Goal: Transaction & Acquisition: Purchase product/service

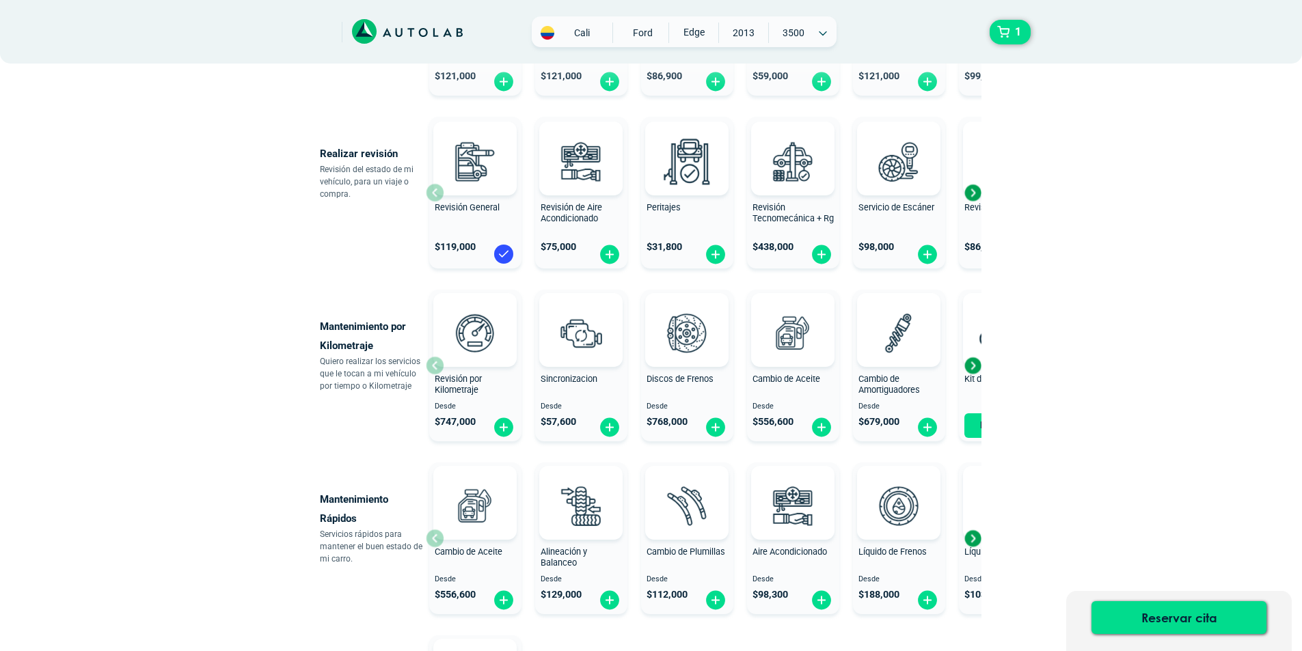
scroll to position [478, 0]
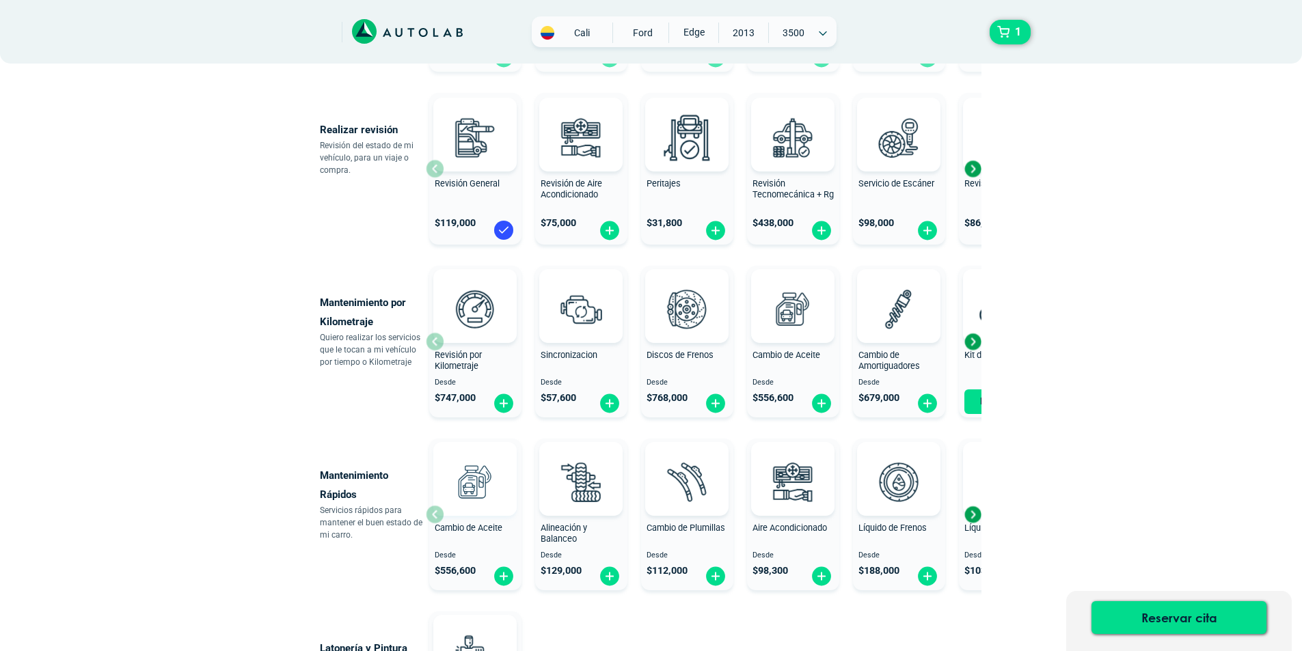
click at [450, 500] on img at bounding box center [475, 482] width 60 height 60
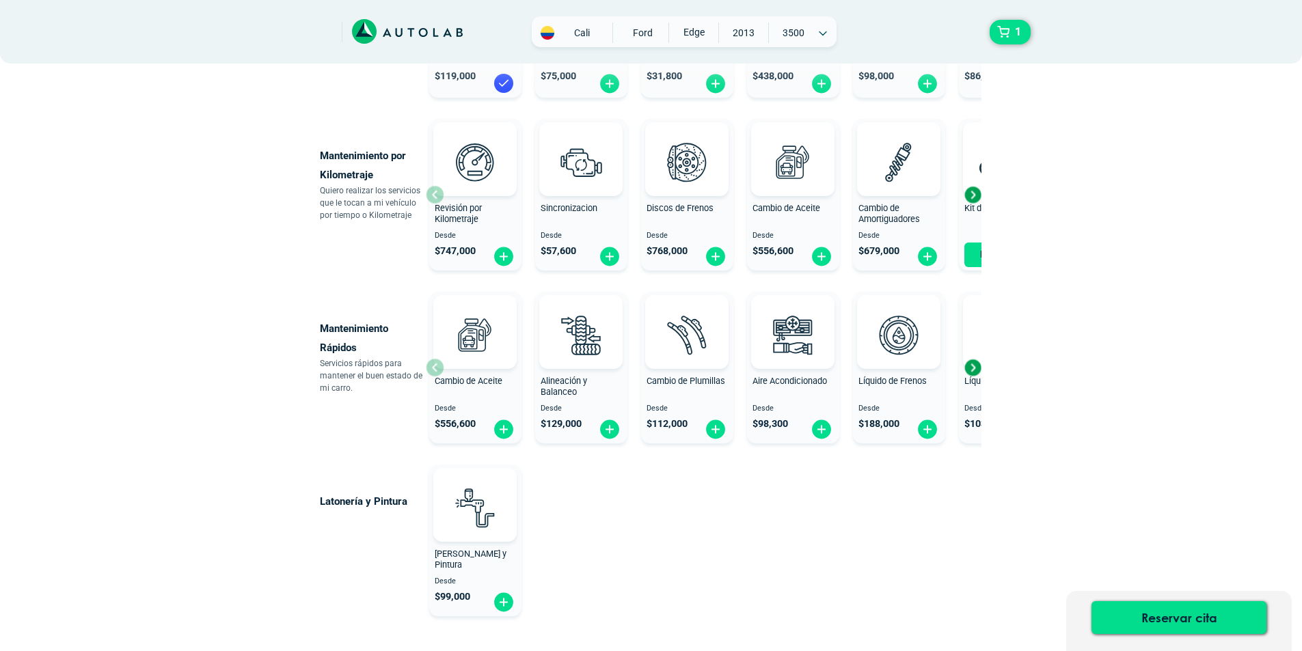
scroll to position [684, 0]
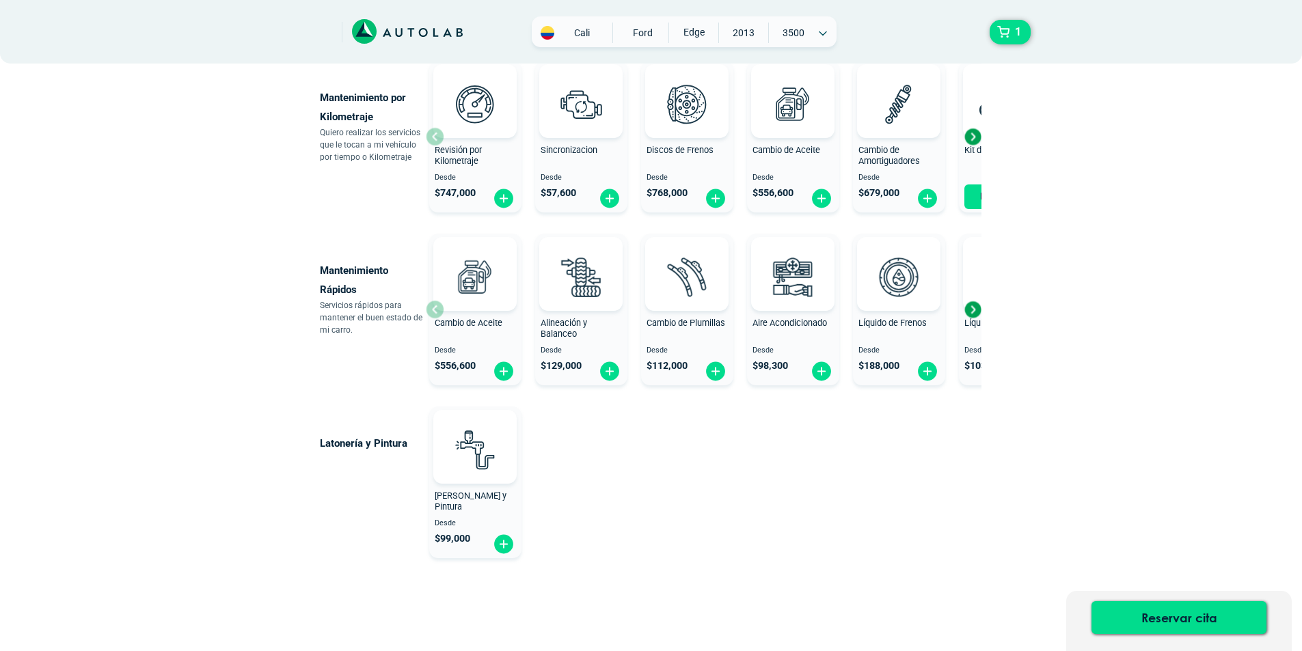
click at [973, 308] on div "Next slide" at bounding box center [972, 309] width 21 height 21
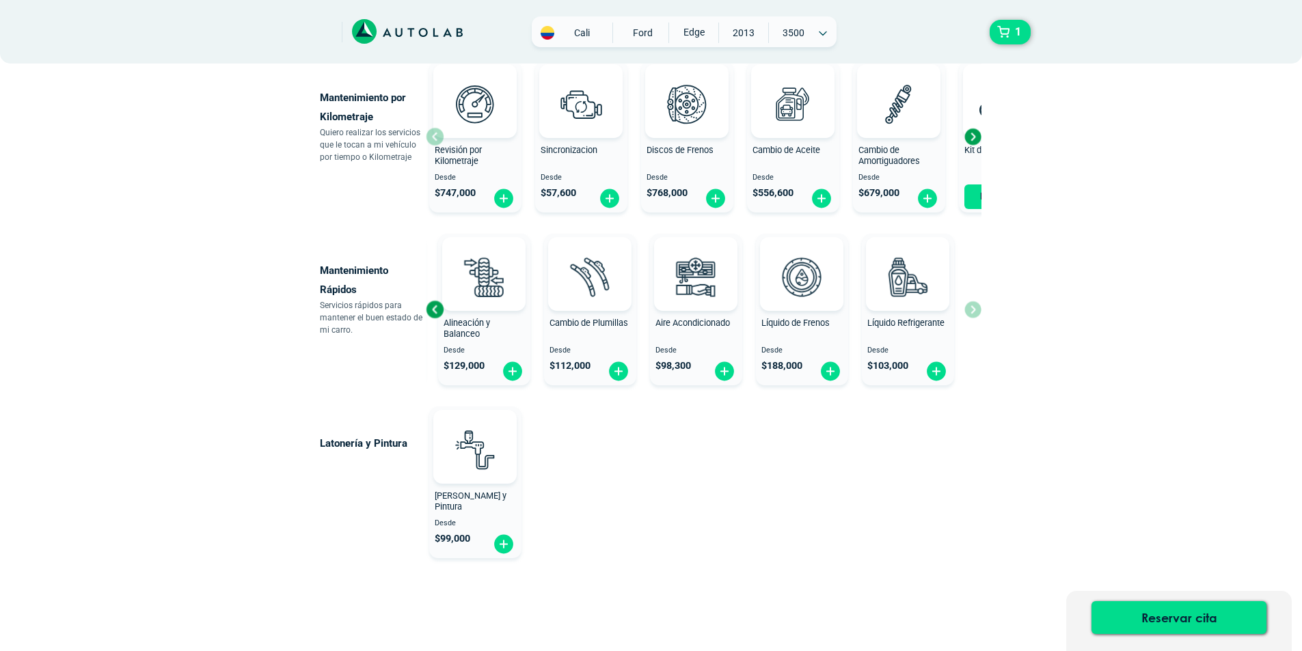
click at [973, 308] on div "Cambio de Aceite Desde $ 556,600 Alineación y Balanceo Desde $ 129,000 Cambio d…" at bounding box center [704, 309] width 556 height 163
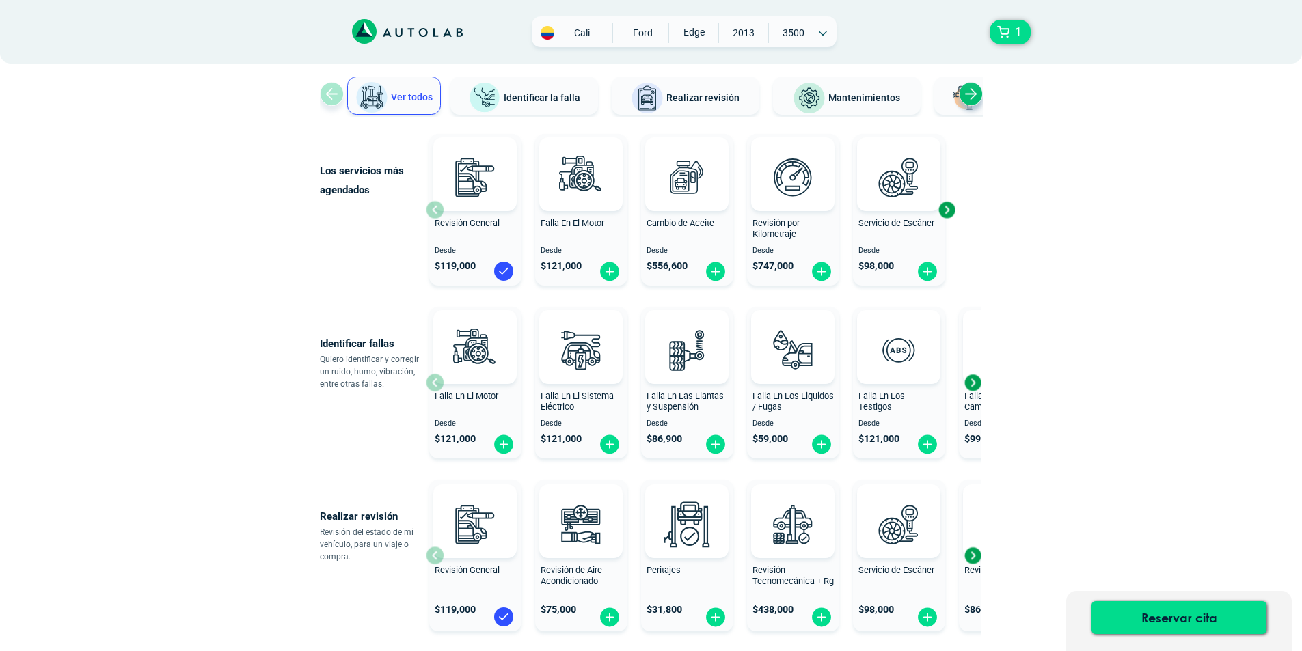
scroll to position [0, 0]
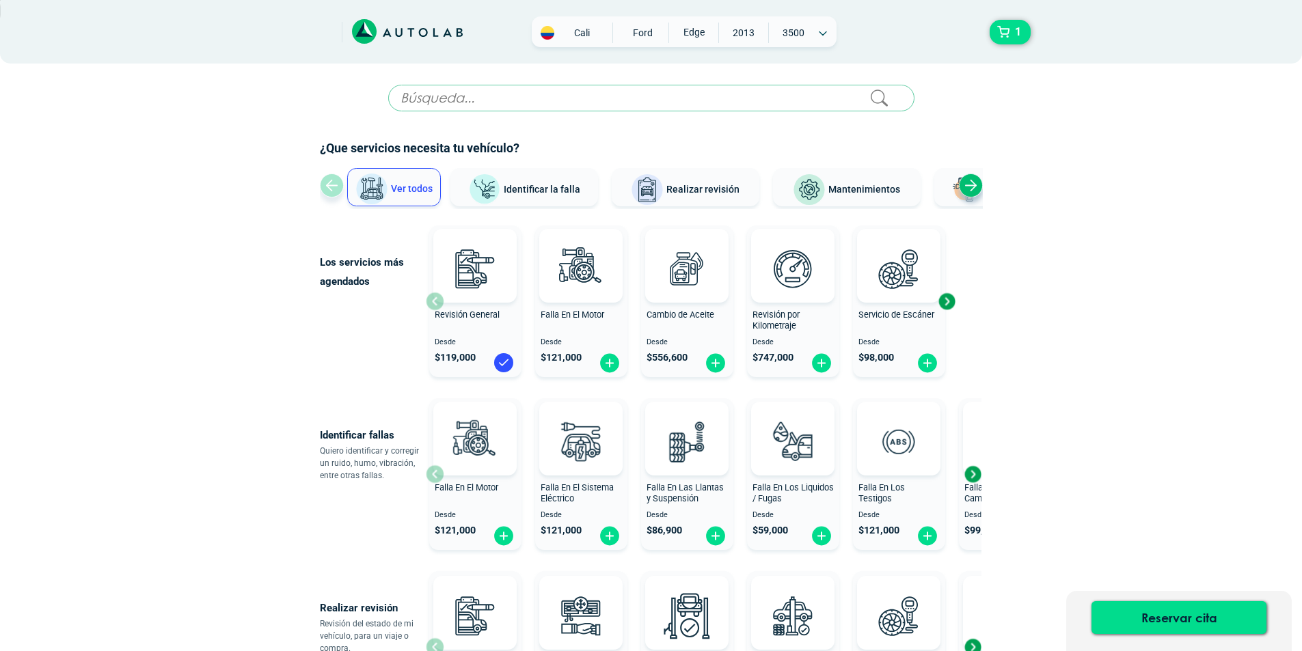
click at [975, 480] on div "Next slide" at bounding box center [972, 474] width 21 height 21
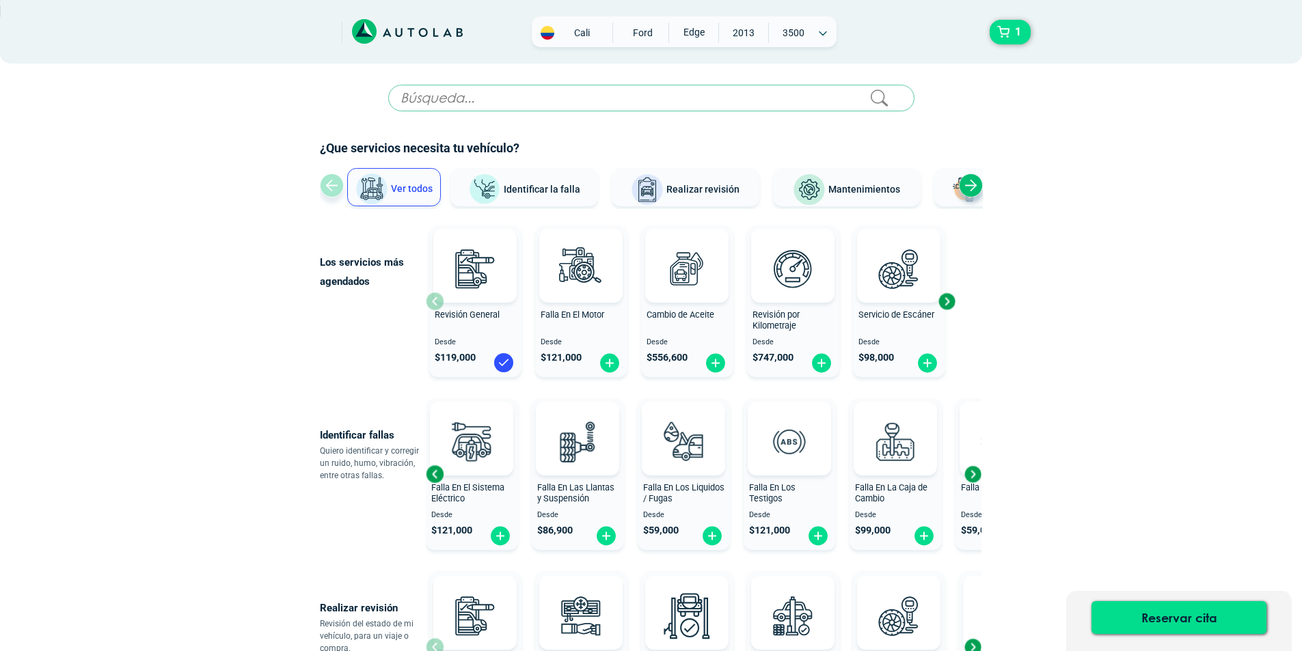
click at [975, 480] on div "Next slide" at bounding box center [972, 474] width 21 height 21
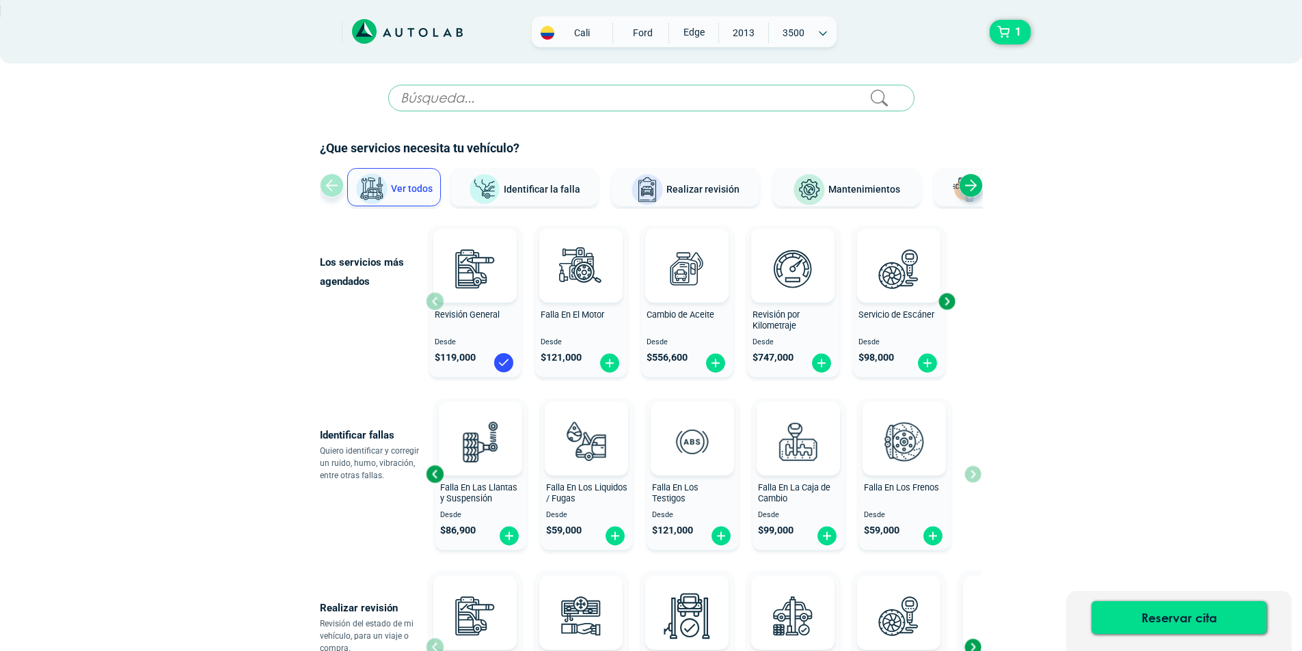
click at [975, 480] on div "Falla En El Motor Desde $ 121,000 Falla En El Sistema Eléctrico Desde $ 121,000…" at bounding box center [704, 474] width 556 height 163
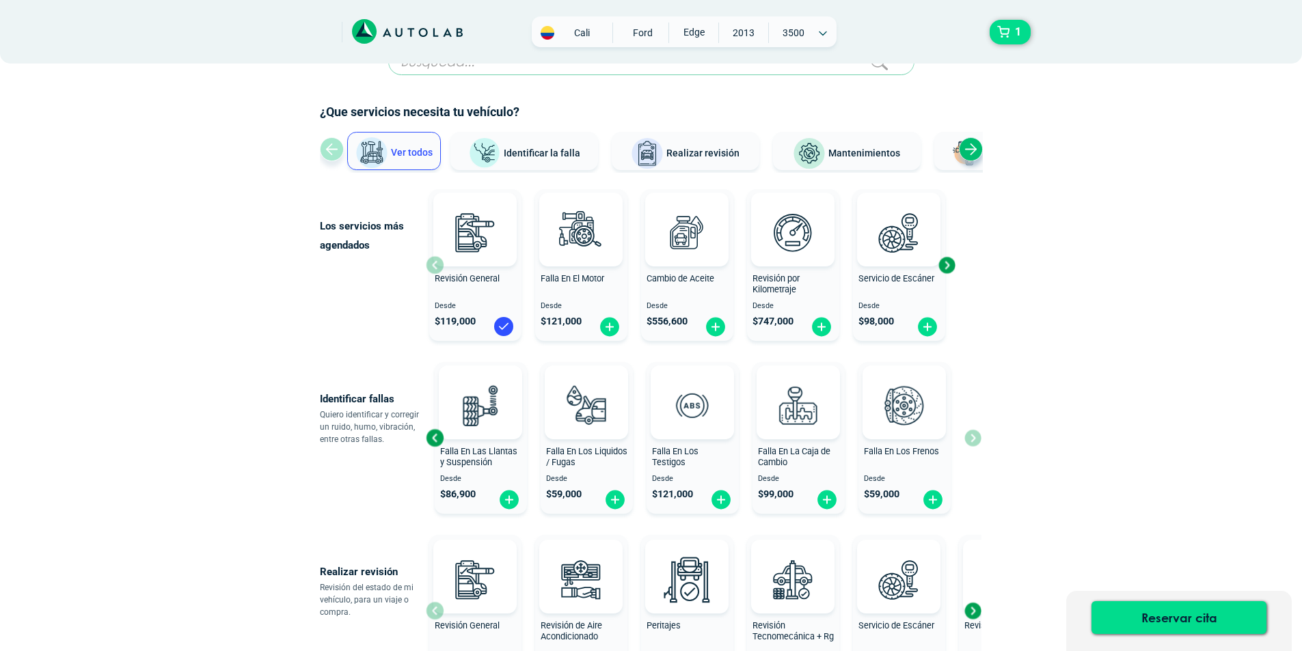
scroll to position [68, 0]
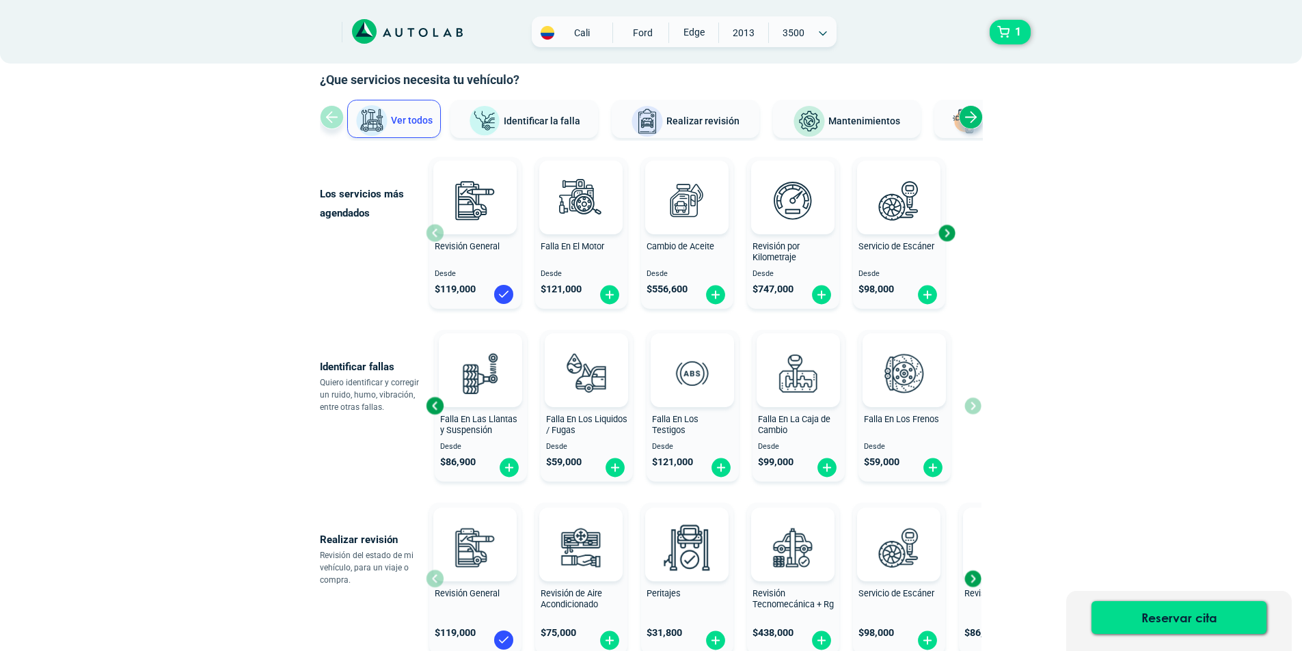
click at [431, 580] on div "Revisión General $ 119,000" at bounding box center [475, 579] width 92 height 142
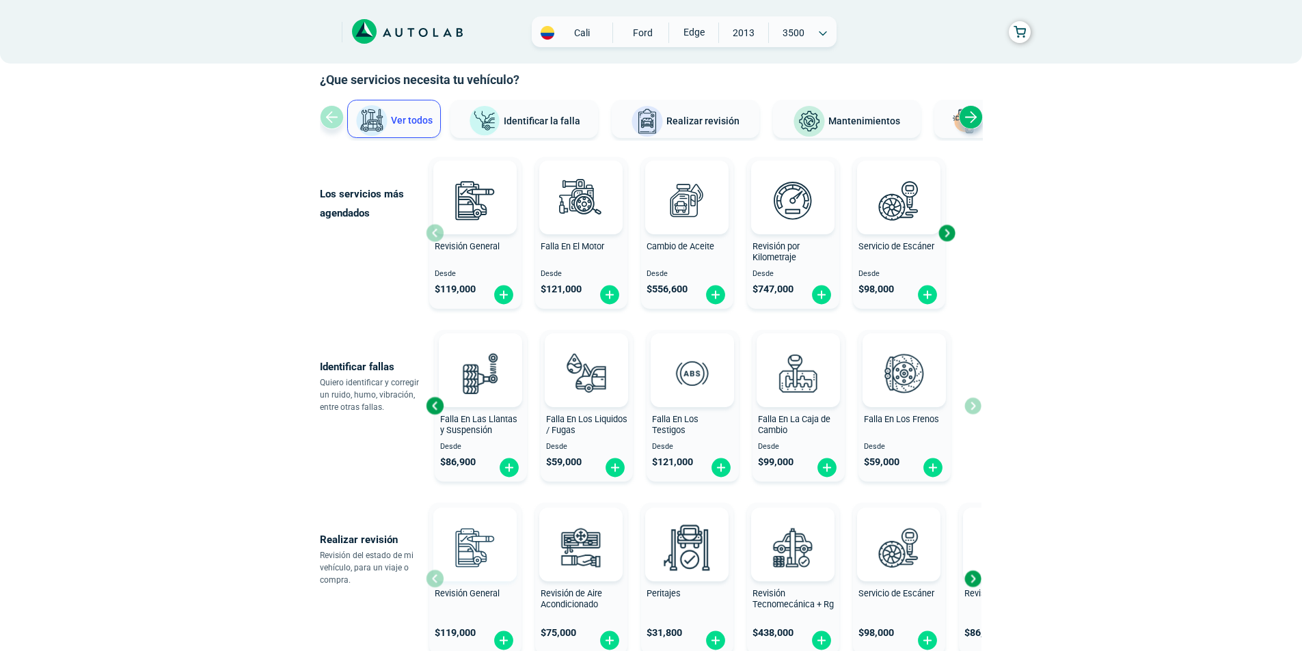
scroll to position [137, 0]
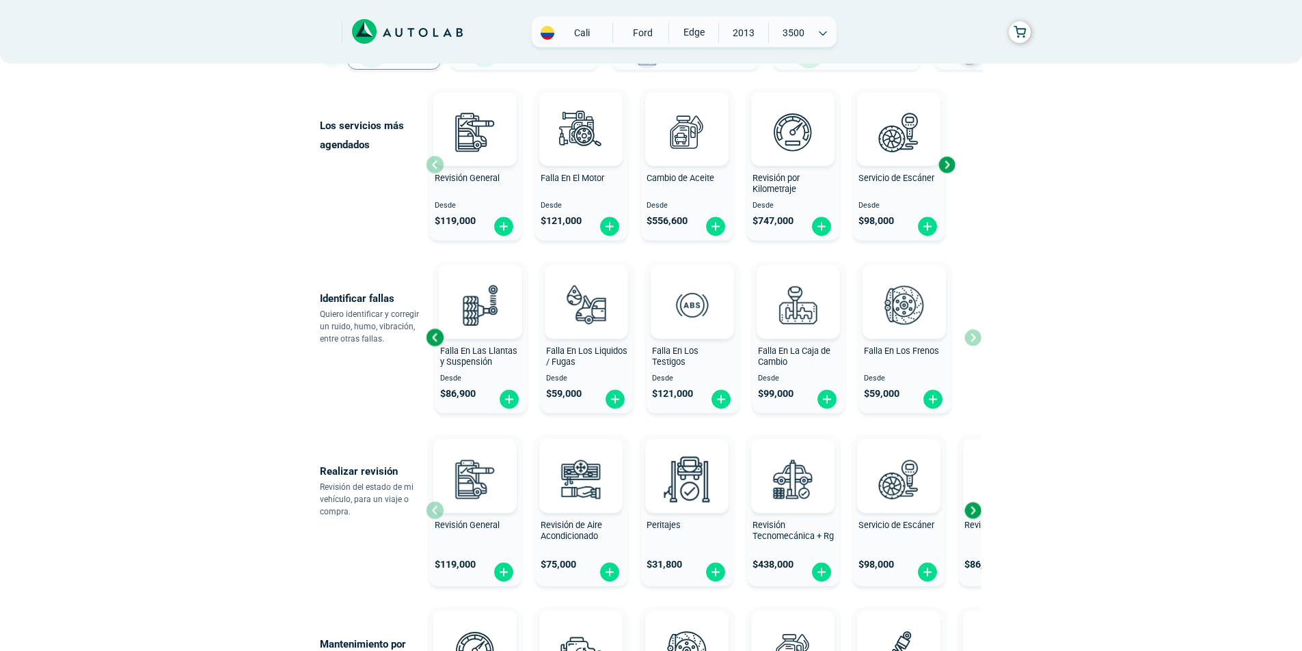
click at [444, 513] on div "Revisión General $ 119,000" at bounding box center [475, 510] width 92 height 142
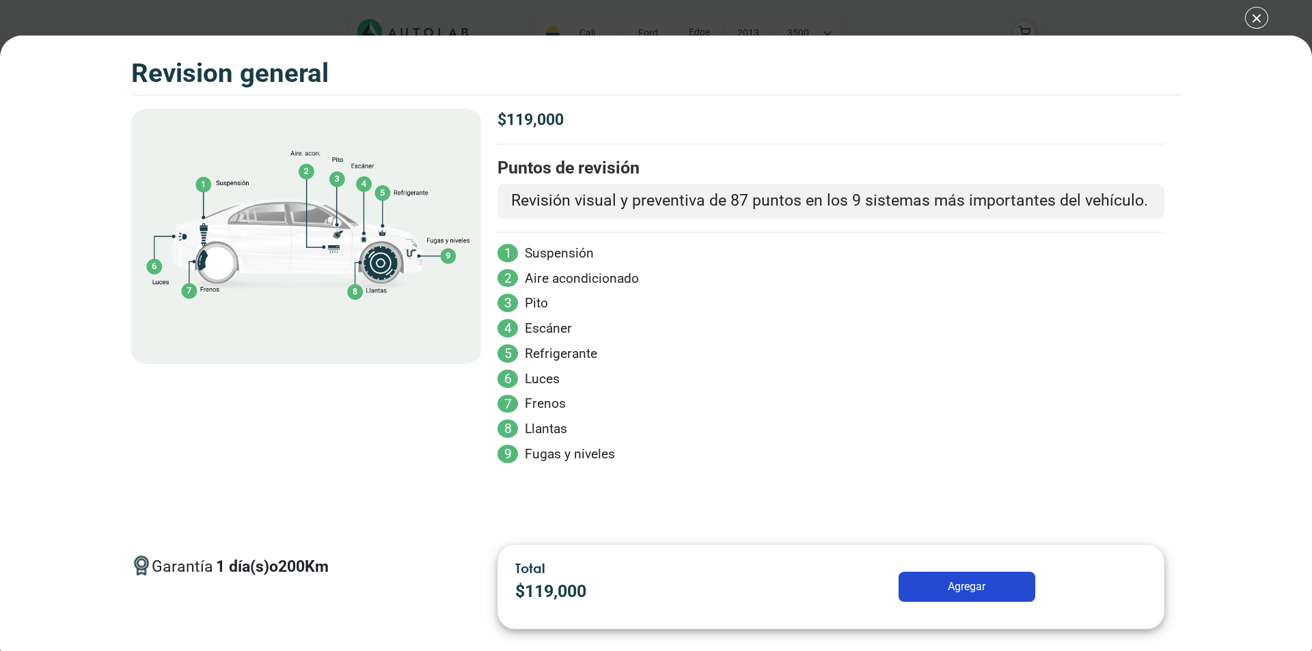
click at [1254, 17] on div "Volkswagen Crossfox 2018 REVISION GENERAL $ 119,000 1 200" at bounding box center [656, 325] width 1312 height 651
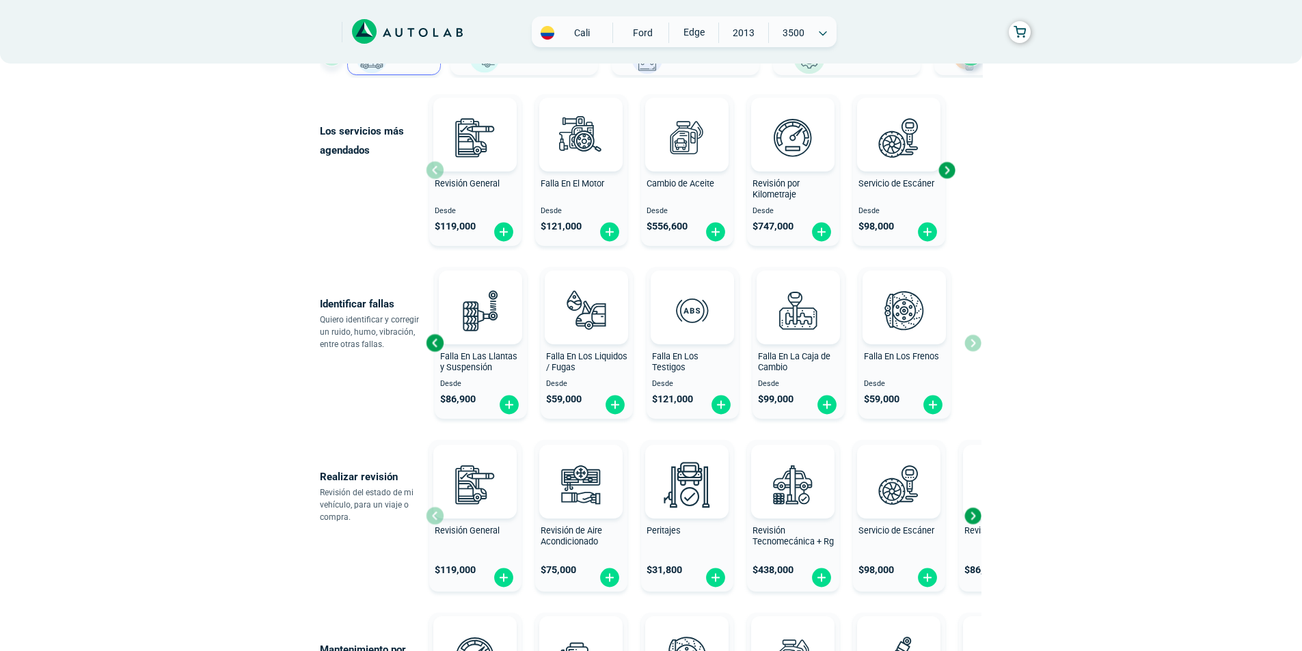
scroll to position [137, 0]
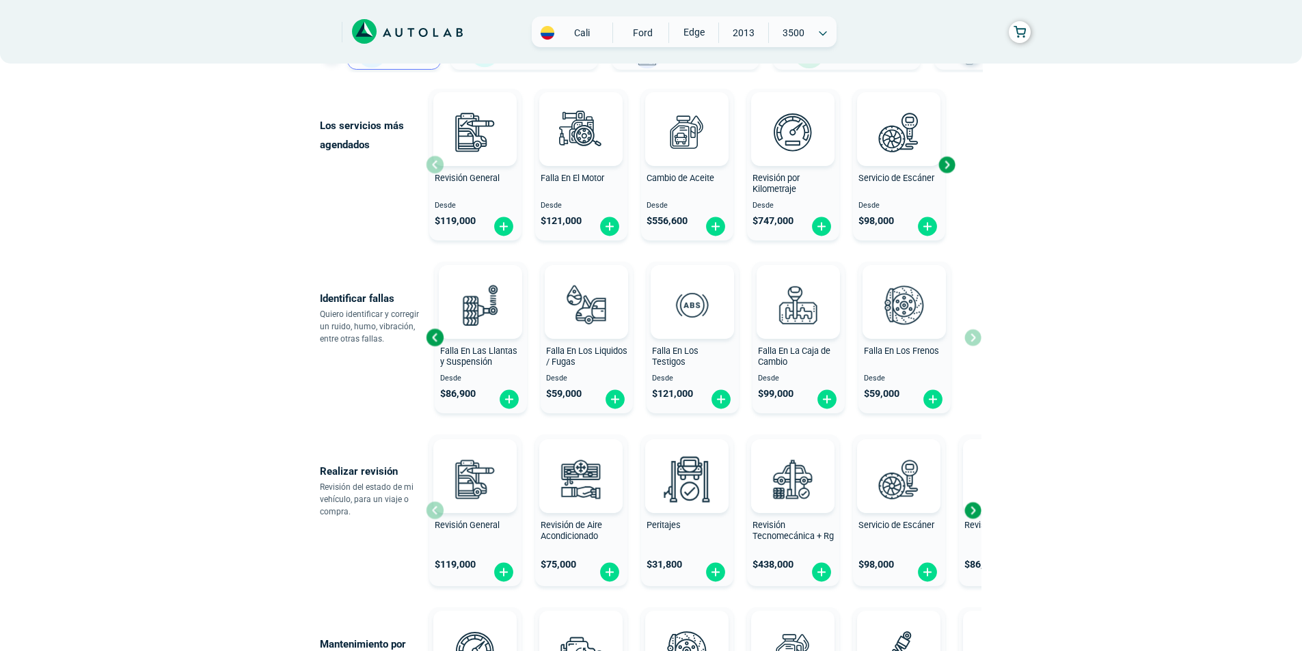
click at [435, 513] on div "Revisión General $ 119,000" at bounding box center [475, 510] width 92 height 142
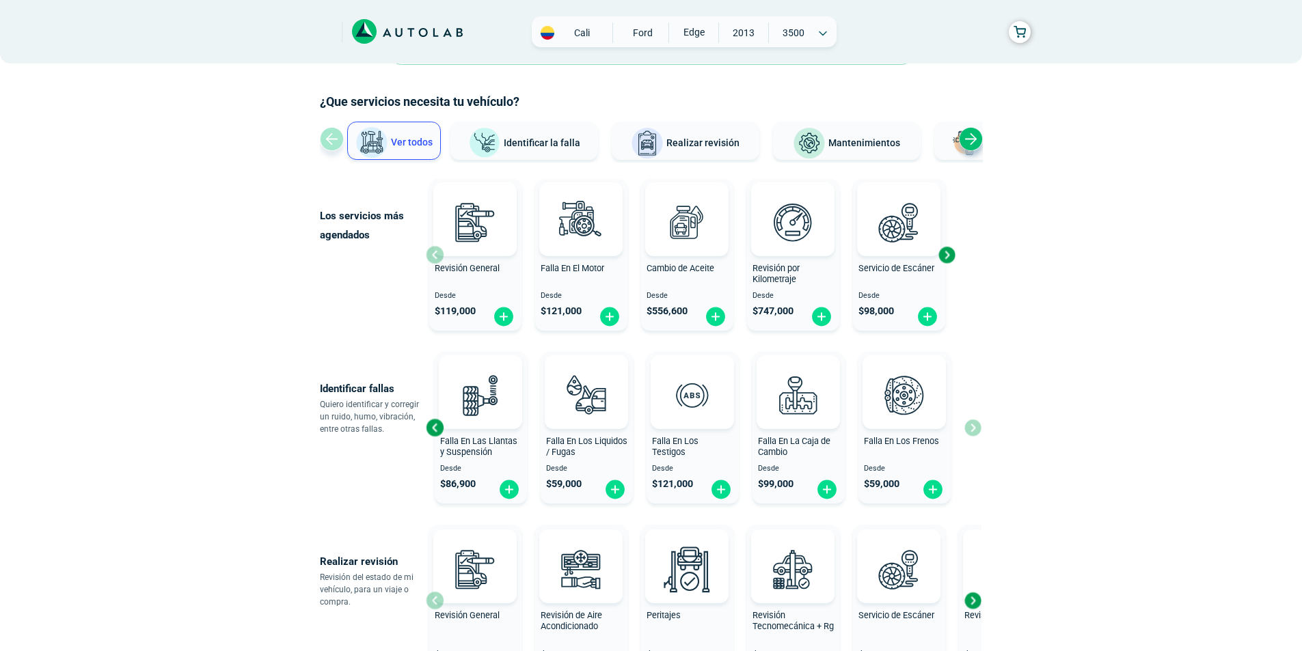
scroll to position [68, 0]
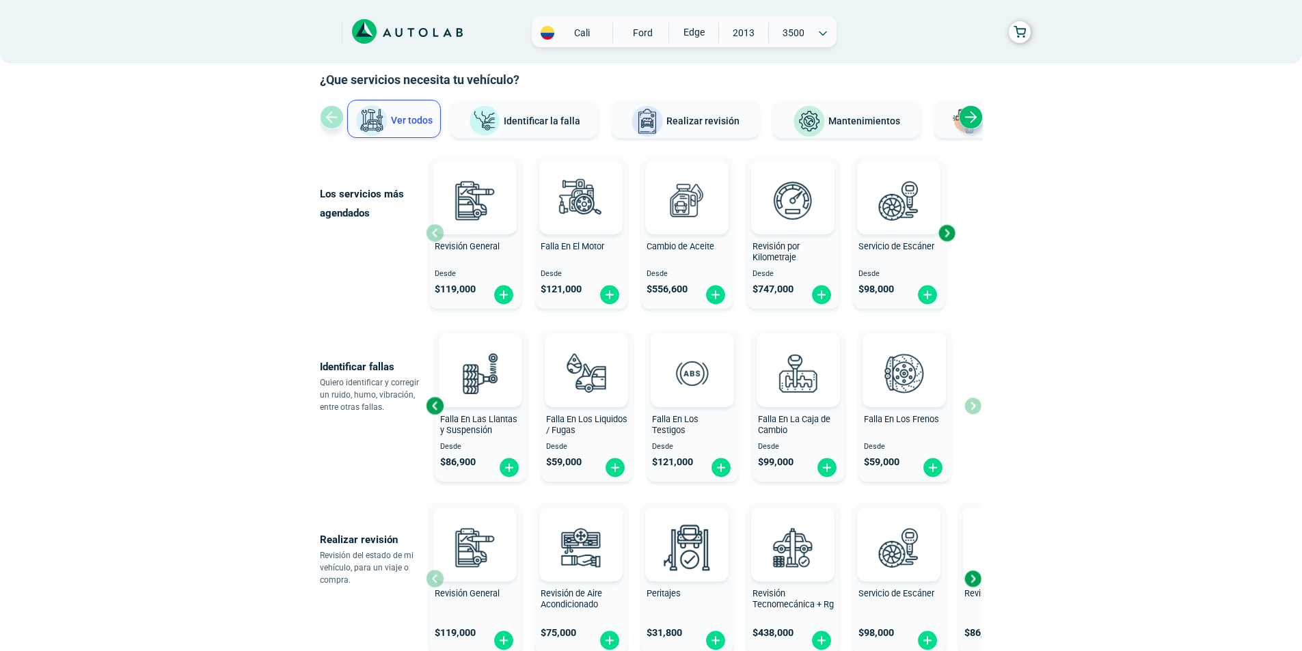
click at [528, 127] on button "Identificar la falla" at bounding box center [524, 119] width 148 height 38
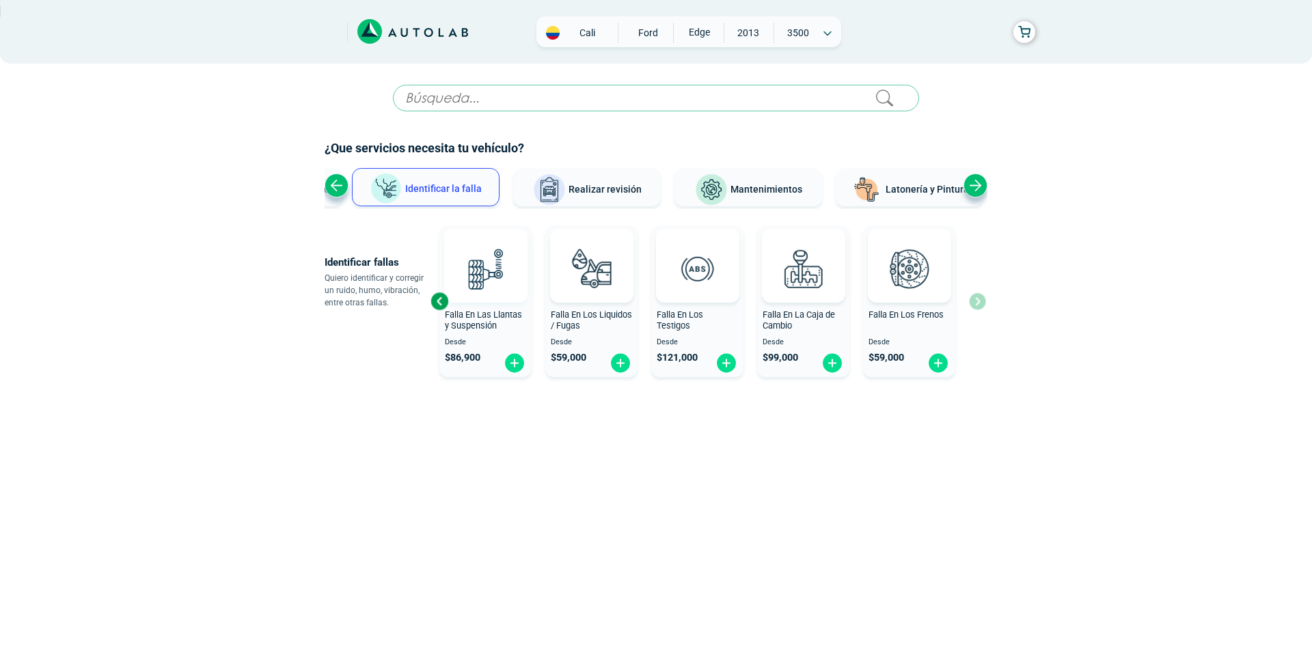
click at [495, 297] on img at bounding box center [485, 269] width 60 height 60
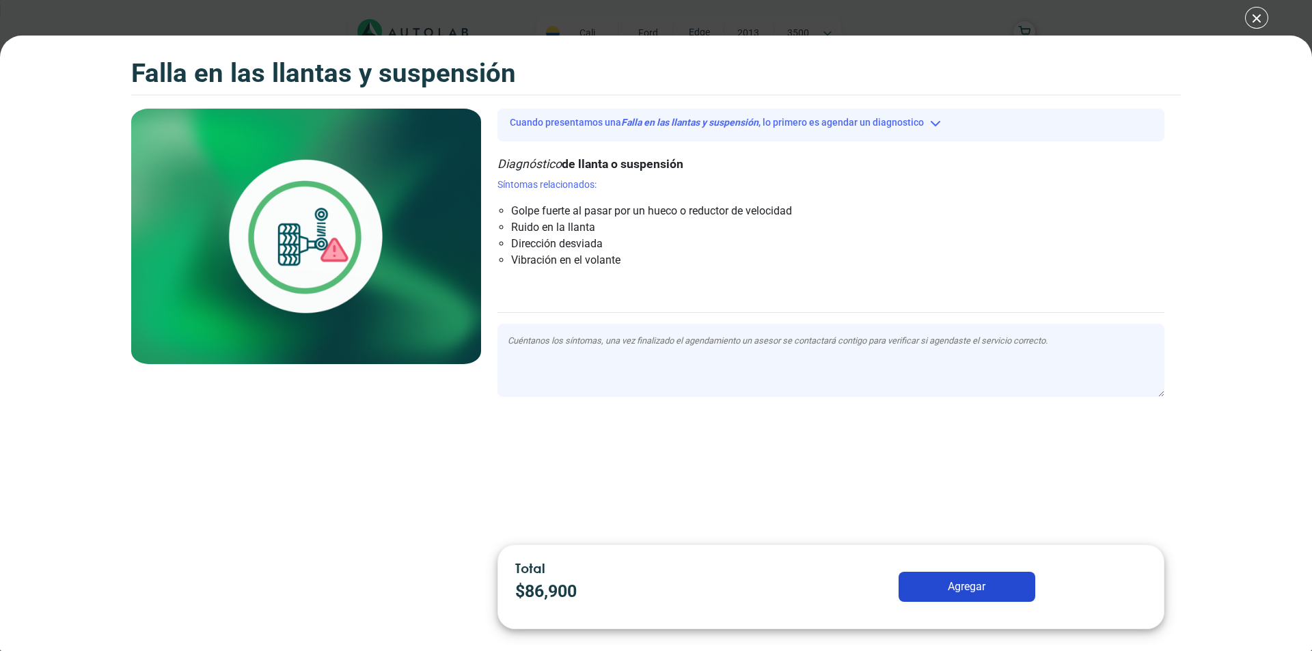
click at [962, 596] on button "Agregar" at bounding box center [967, 587] width 137 height 30
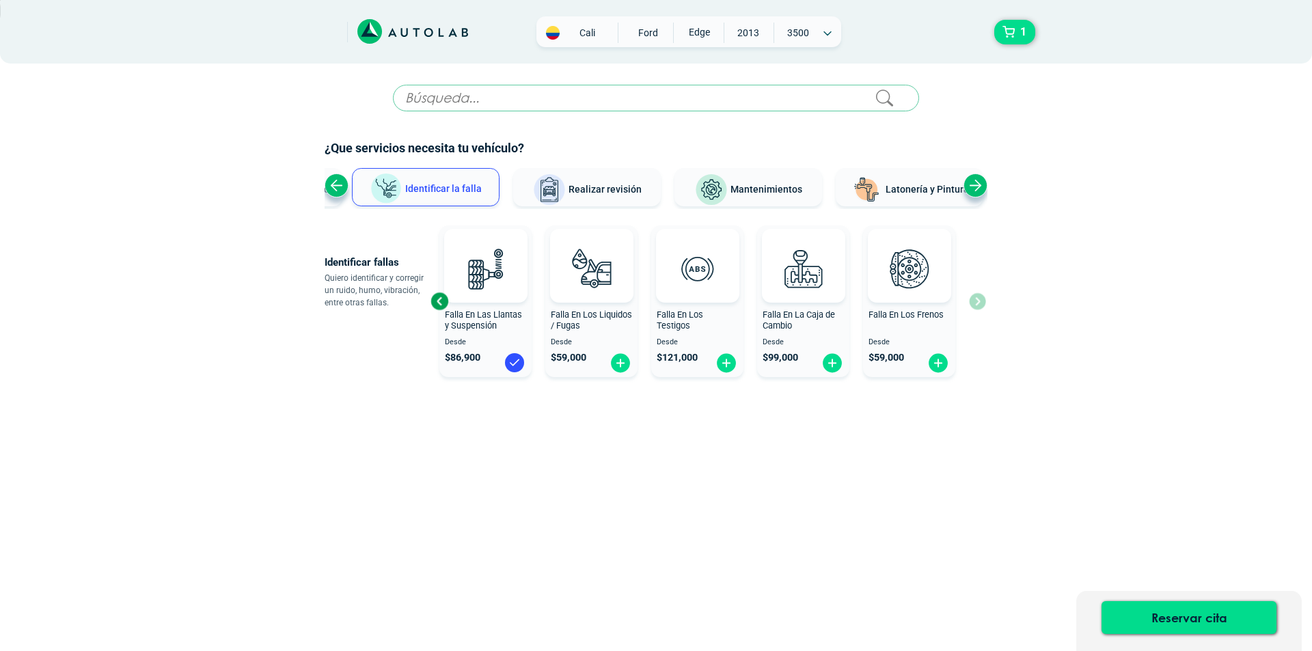
click at [622, 192] on span "Realizar revisión" at bounding box center [605, 189] width 73 height 11
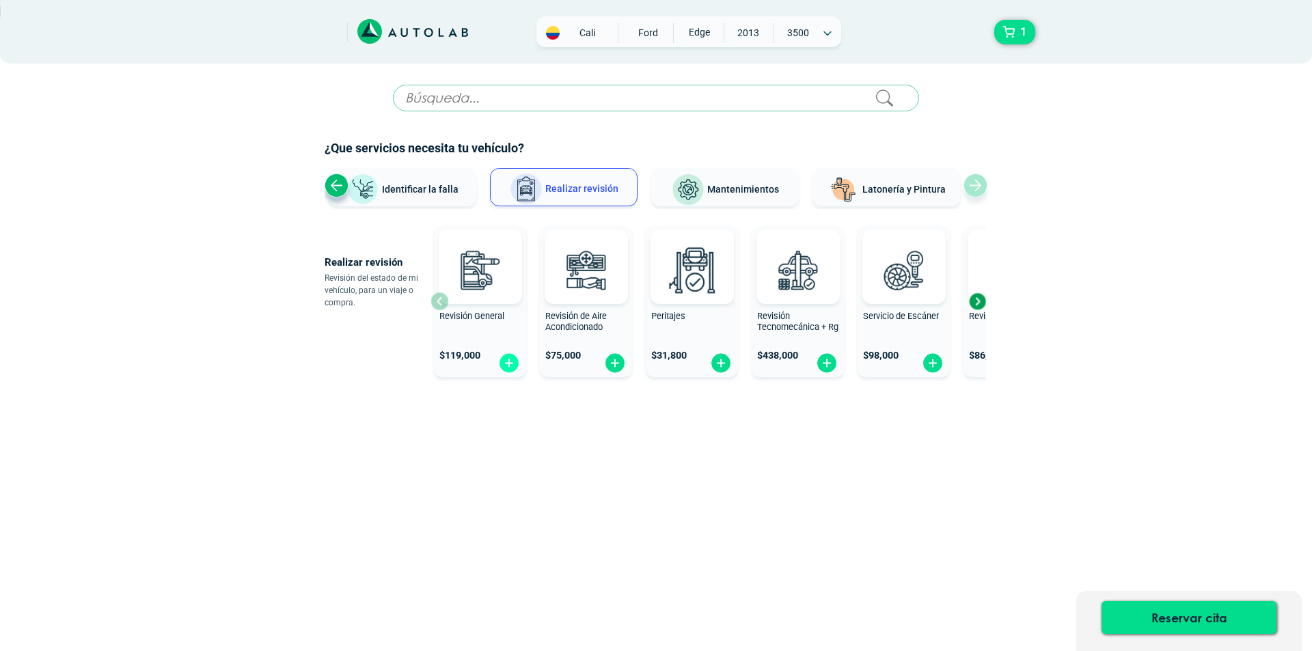
click at [509, 366] on img at bounding box center [509, 363] width 22 height 21
